Goal: Transaction & Acquisition: Subscribe to service/newsletter

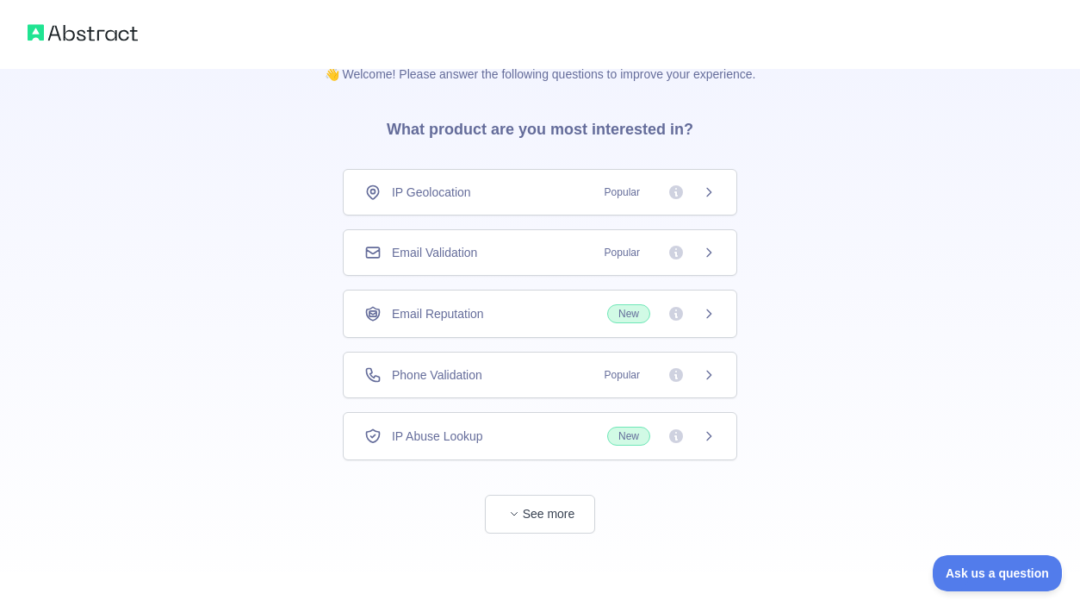
scroll to position [30, 0]
click at [509, 320] on div "Email Reputation New" at bounding box center [540, 314] width 352 height 19
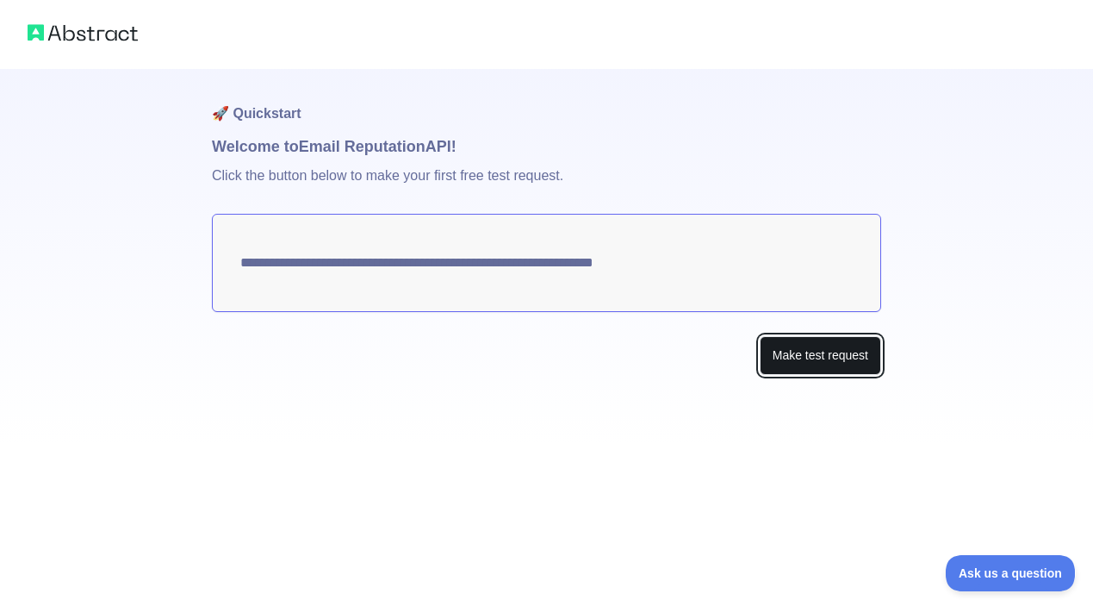
click at [798, 352] on button "Make test request" at bounding box center [820, 355] width 121 height 39
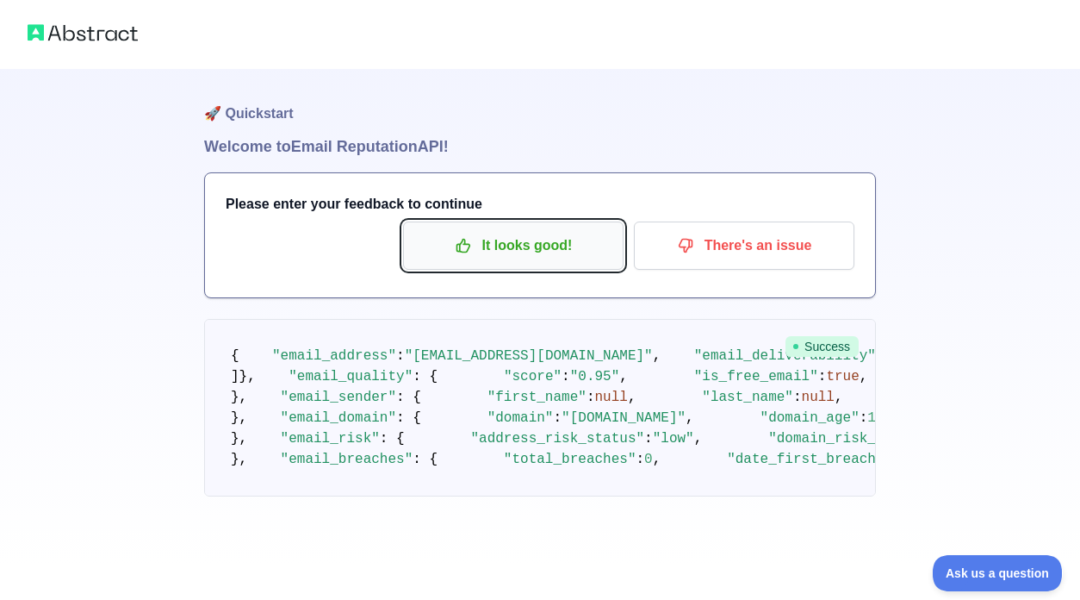
click at [524, 252] on p "It looks good!" at bounding box center [513, 245] width 195 height 29
